Goal: Task Accomplishment & Management: Complete application form

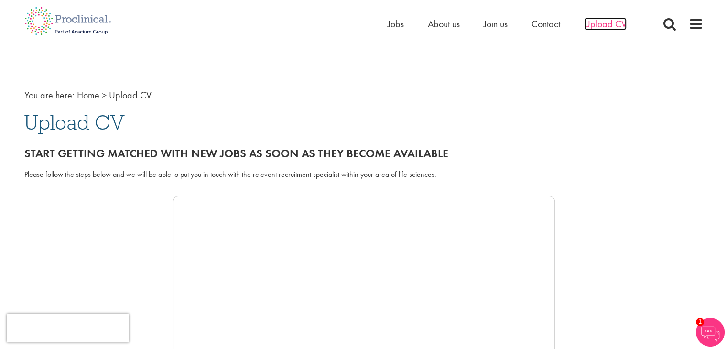
click at [605, 26] on span "Upload CV" at bounding box center [605, 24] width 43 height 12
